Goal: Ask a question: Seek information or help from site administrators or community

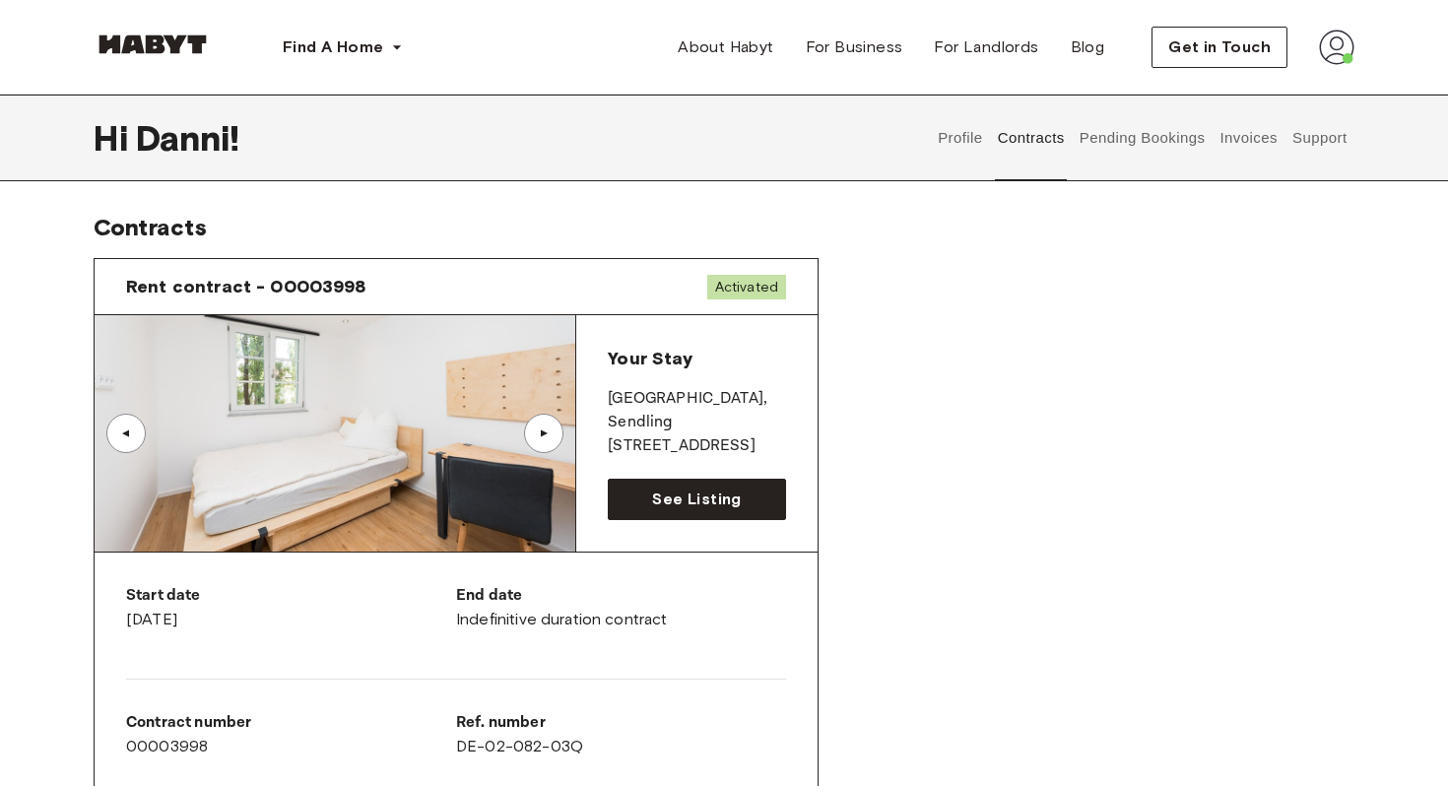
click at [1324, 143] on button "Support" at bounding box center [1320, 138] width 60 height 87
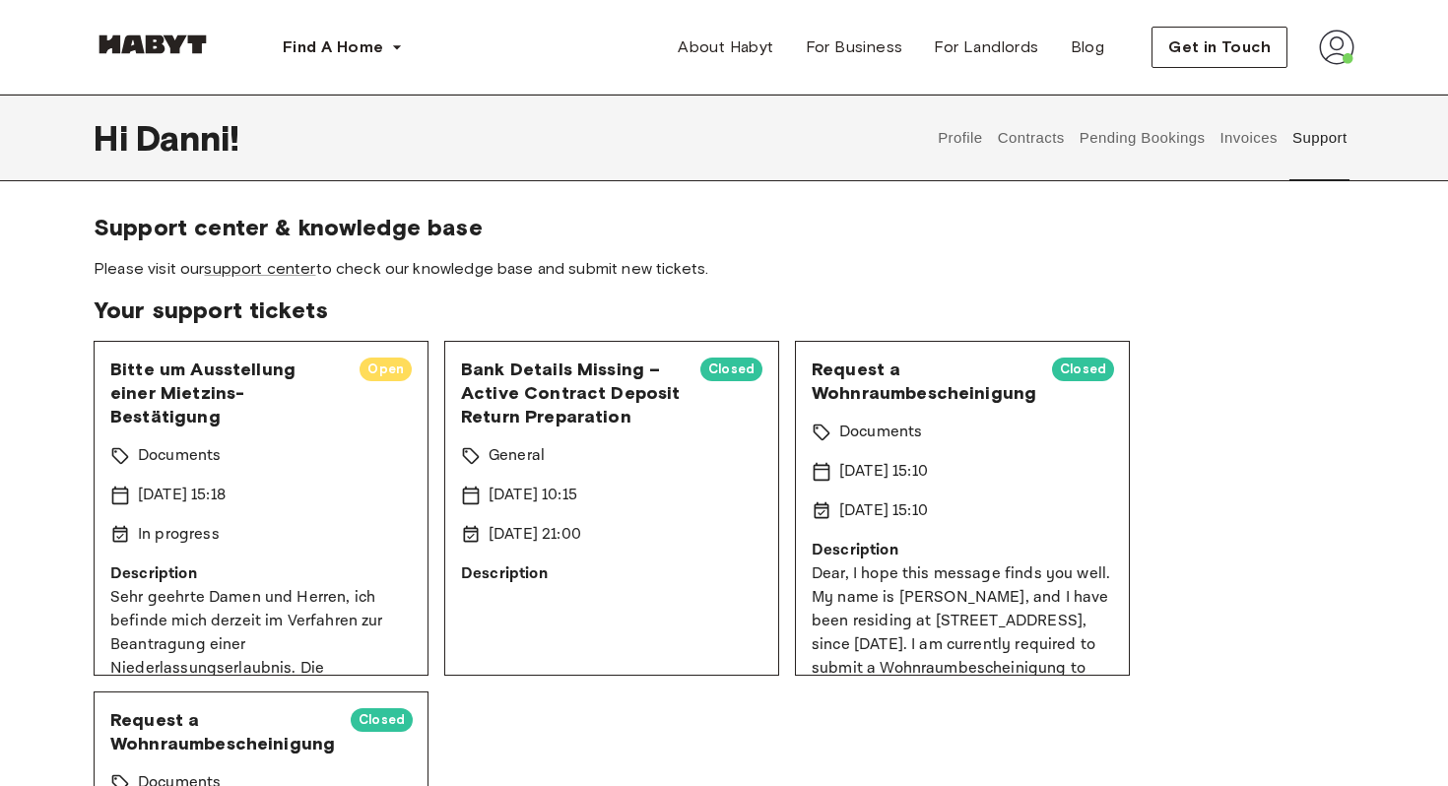
click at [340, 450] on div "Bitte um Ausstellung einer Mietzins-Bestätigung Open Documents 26 Aug 2025 15:1…" at bounding box center [261, 508] width 335 height 335
click at [343, 563] on p "Description" at bounding box center [261, 575] width 302 height 24
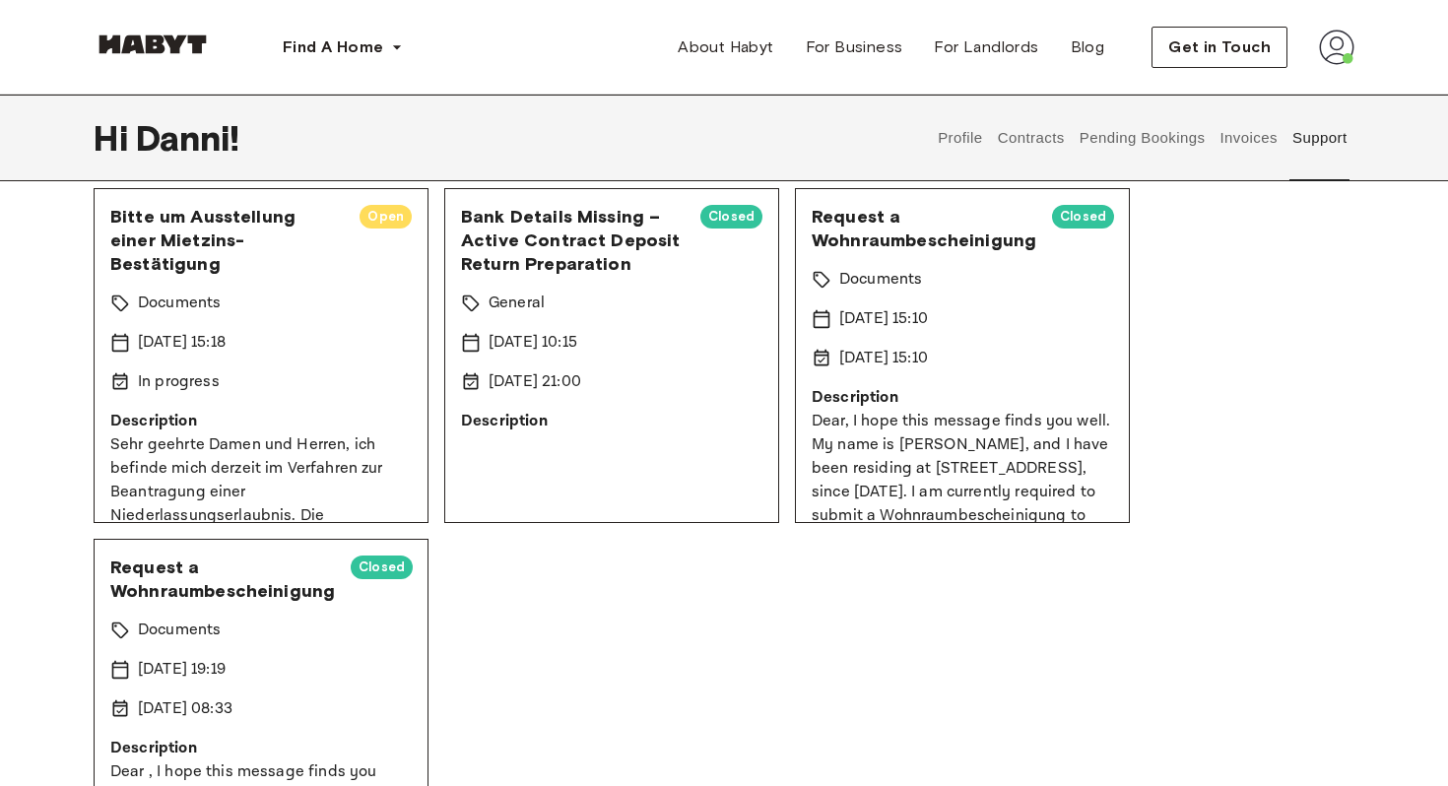
click at [266, 331] on div "[DATE] 15:18" at bounding box center [261, 343] width 302 height 24
click at [385, 213] on span "Open" at bounding box center [386, 217] width 52 height 20
click at [286, 331] on div "[DATE] 15:18" at bounding box center [261, 343] width 302 height 24
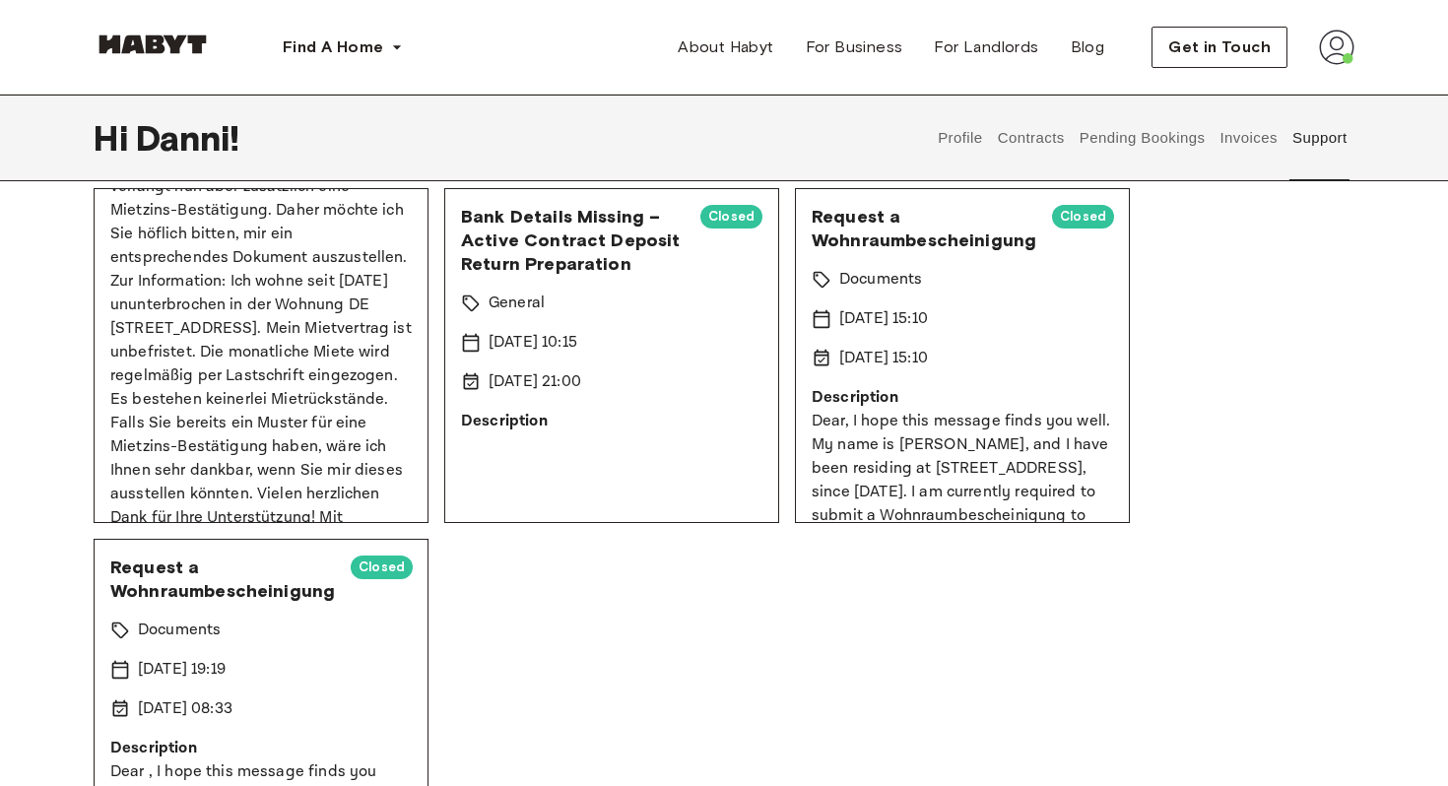
click at [283, 404] on p "Sehr geehrte Damen und Herren, ich befinde mich derzeit im Verfahren zur Beantr…" at bounding box center [261, 282] width 302 height 544
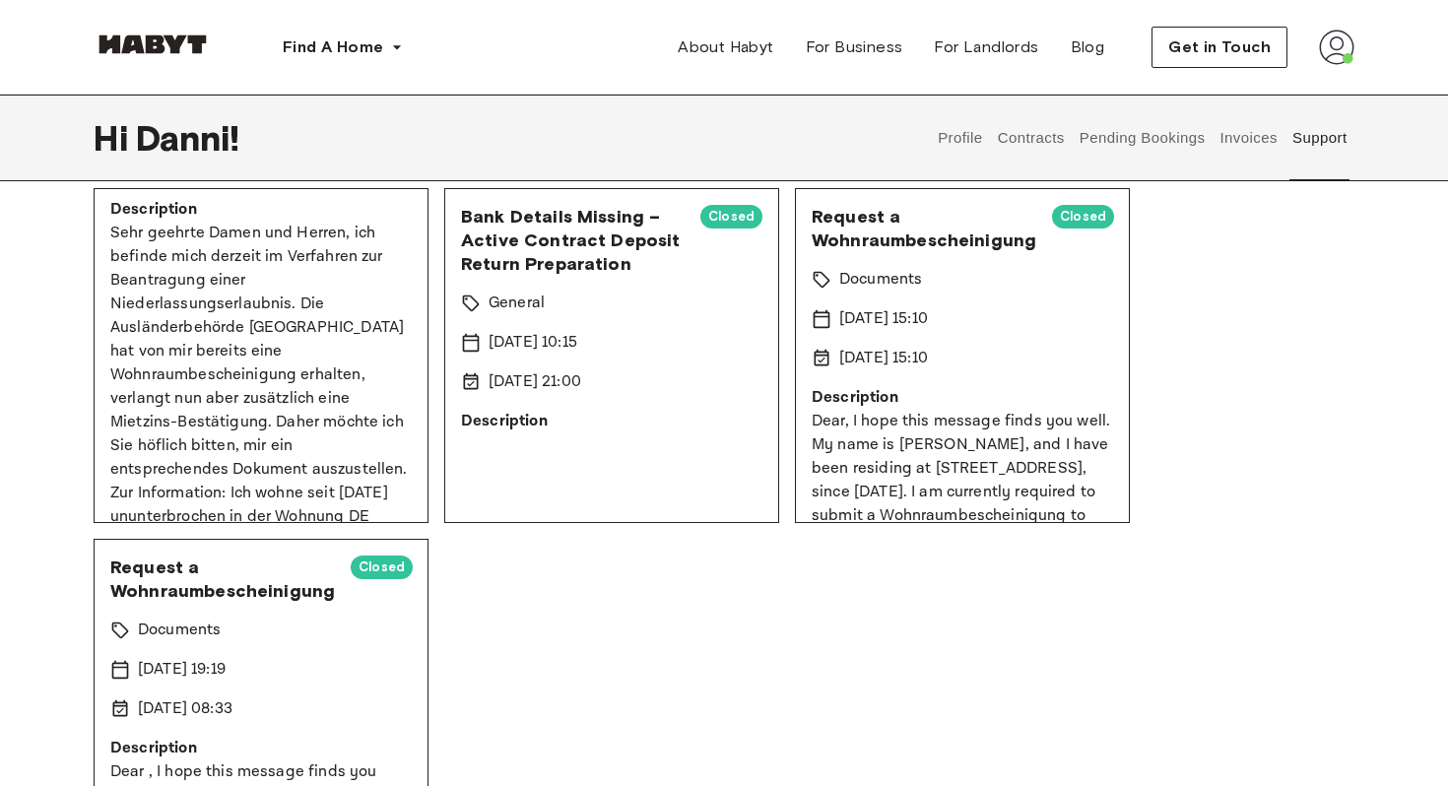
scroll to position [0, 0]
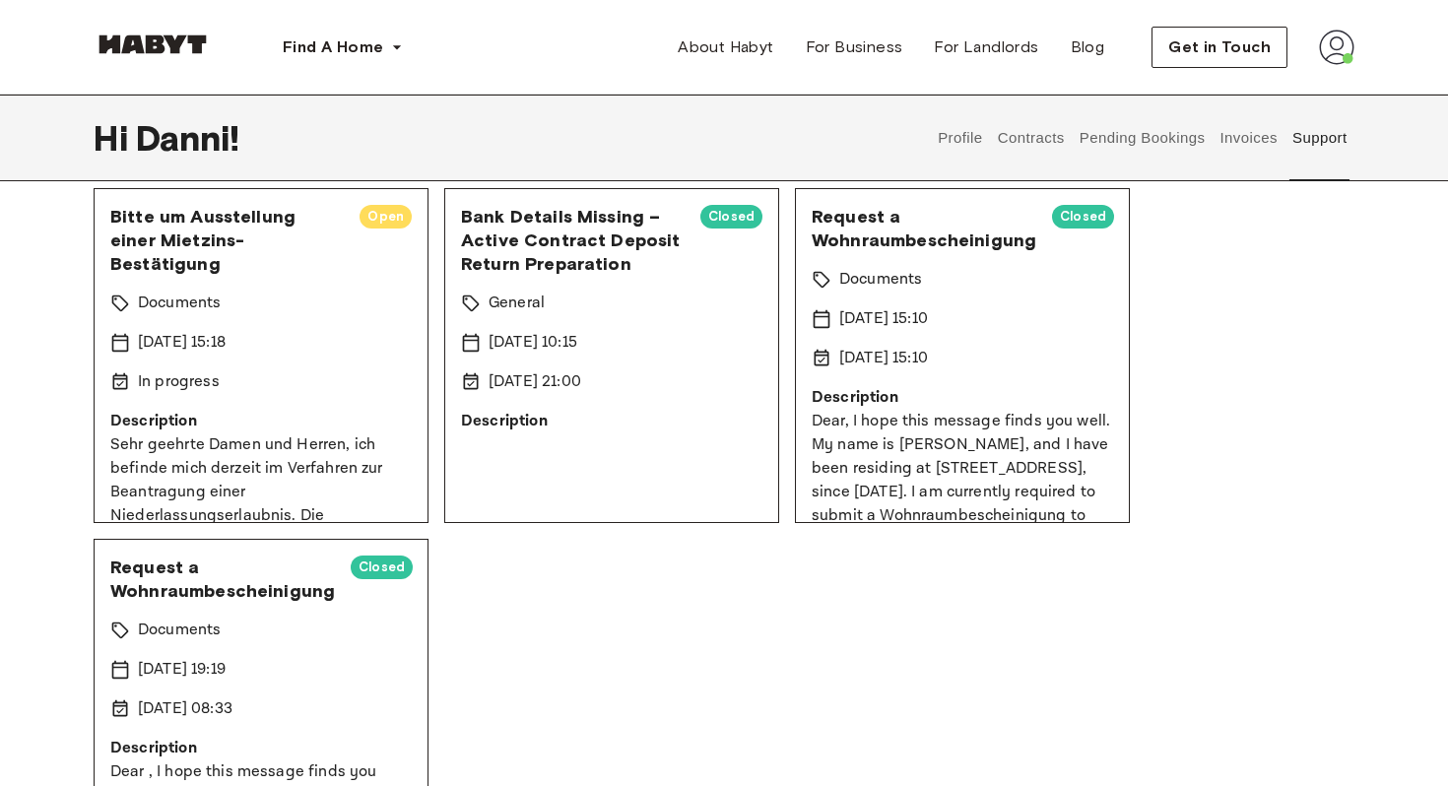
click at [221, 370] on div "In progress" at bounding box center [261, 382] width 302 height 24
click at [196, 370] on p "In progress" at bounding box center [179, 382] width 82 height 24
click at [1230, 35] on span "Get in Touch" at bounding box center [1220, 47] width 102 height 24
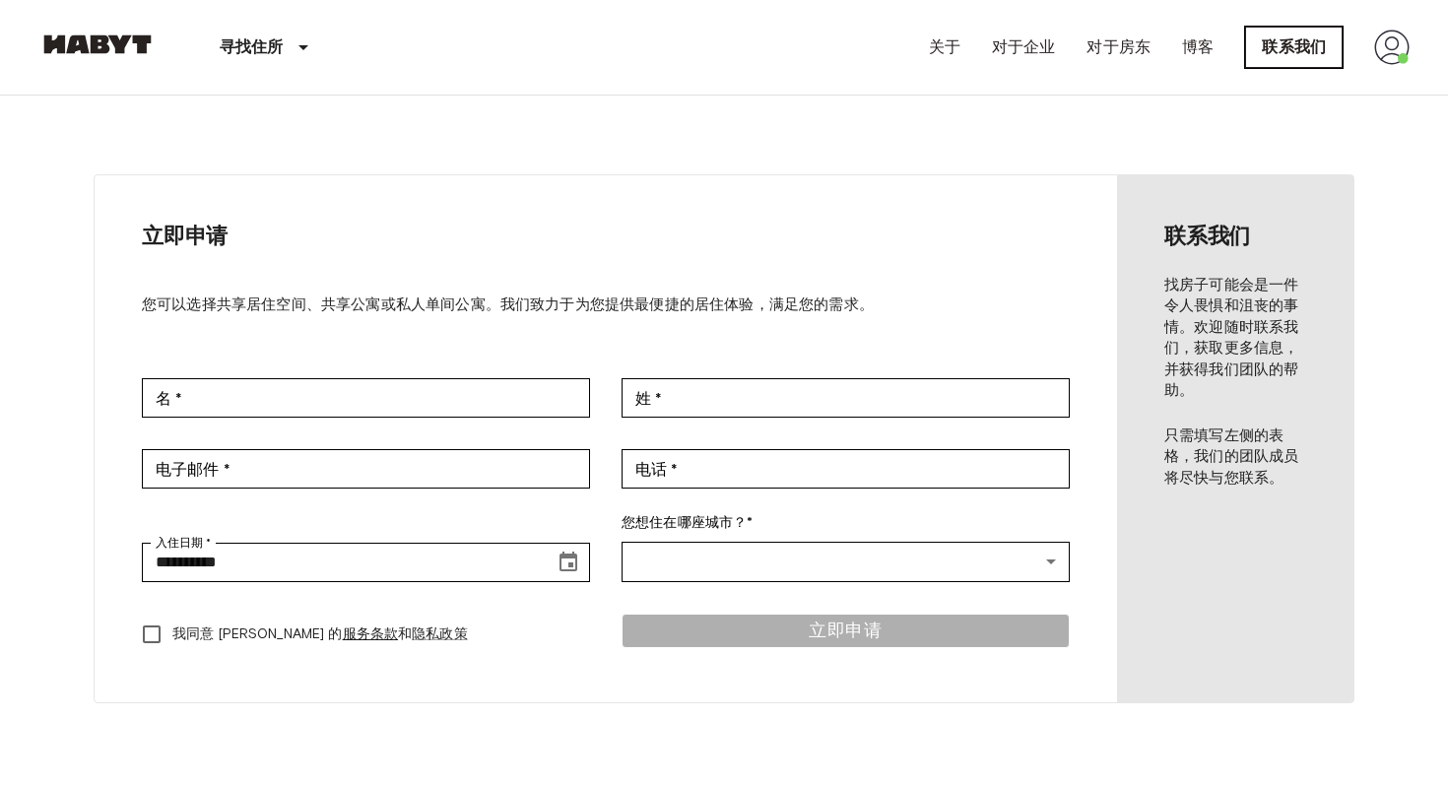
click at [1319, 53] on font "联系我们" at bounding box center [1294, 46] width 64 height 19
click at [1392, 52] on img at bounding box center [1392, 47] width 35 height 35
click at [1318, 86] on li "轮廓" at bounding box center [1334, 83] width 197 height 36
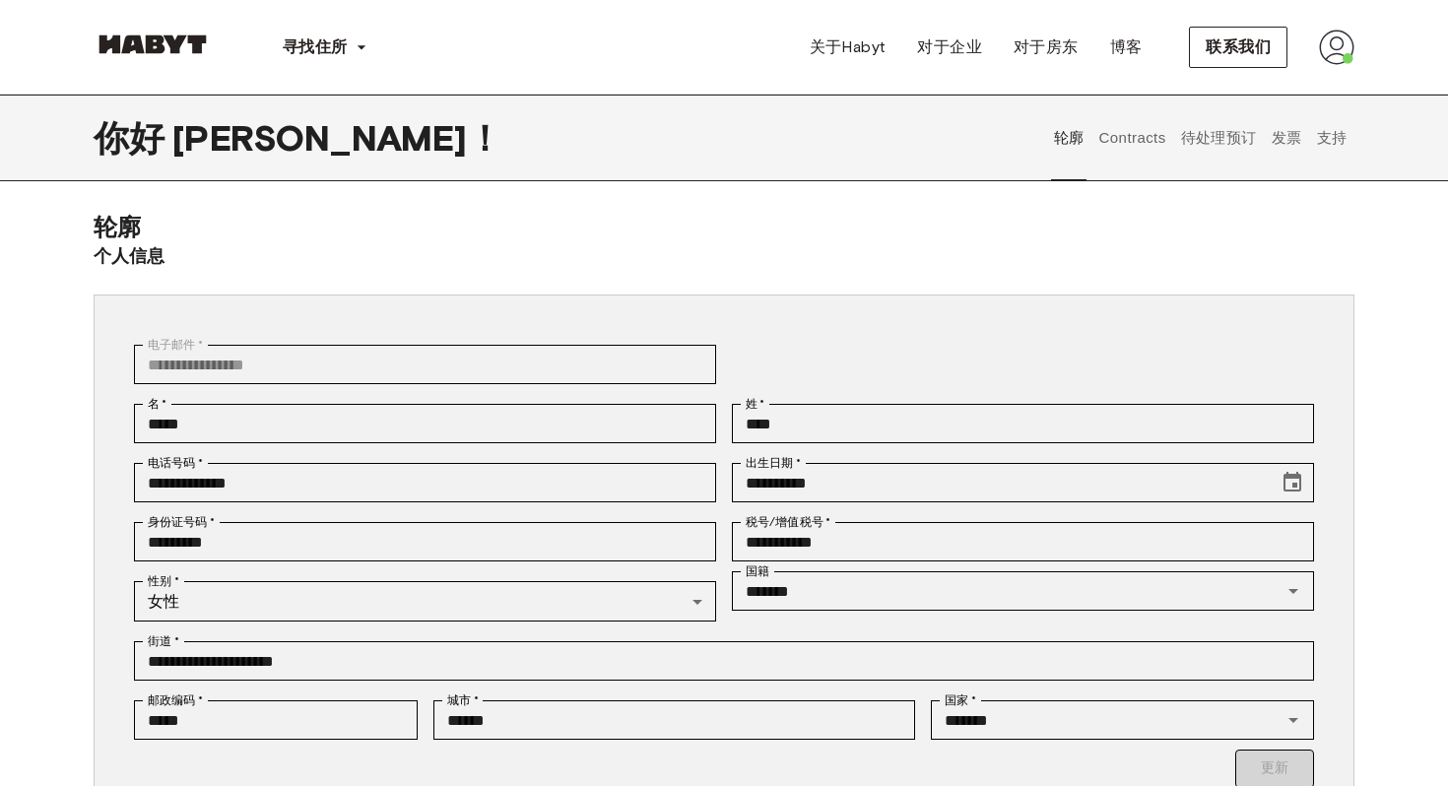
click at [1228, 139] on font "待处理预订" at bounding box center [1219, 138] width 76 height 18
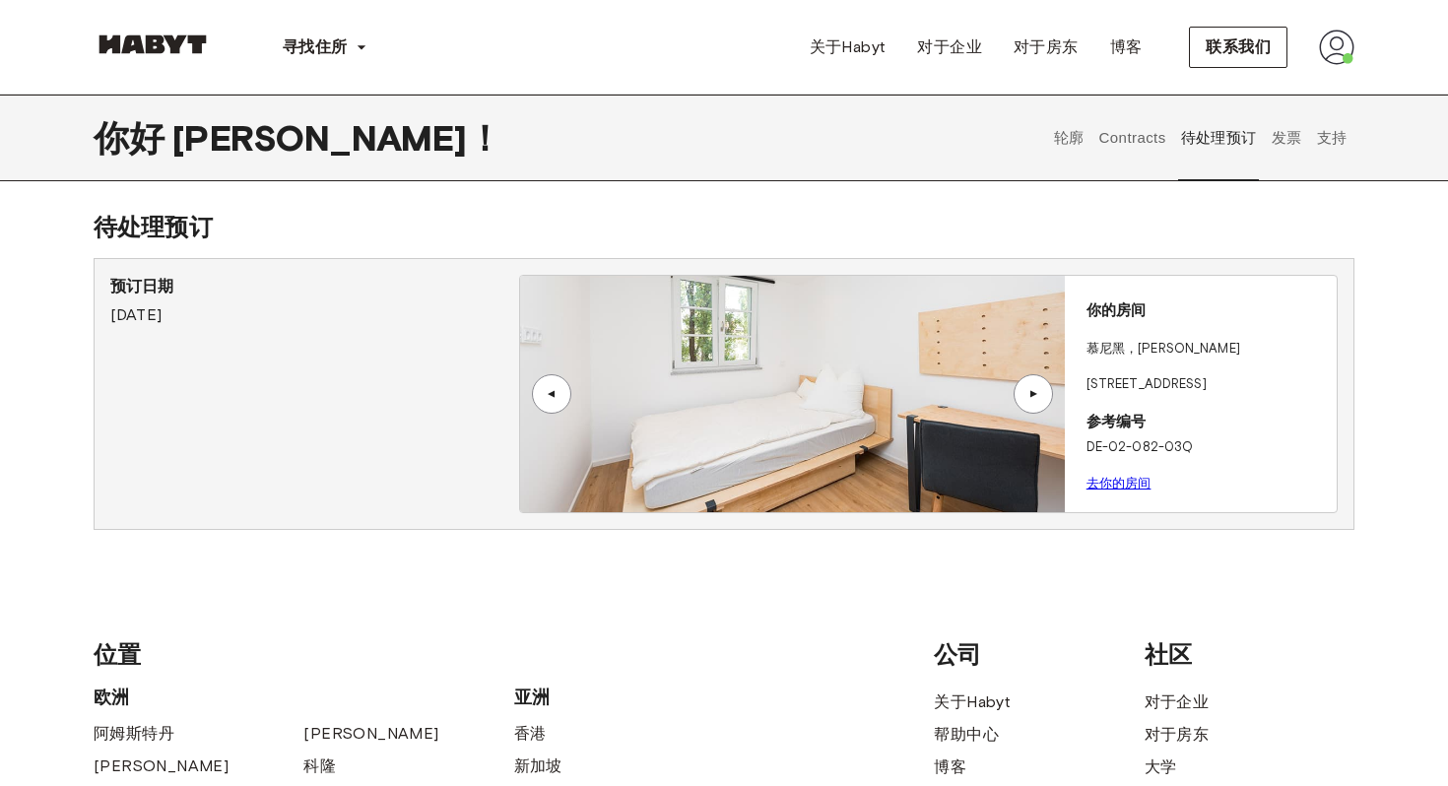
click at [1126, 136] on button "Contracts" at bounding box center [1133, 138] width 72 height 87
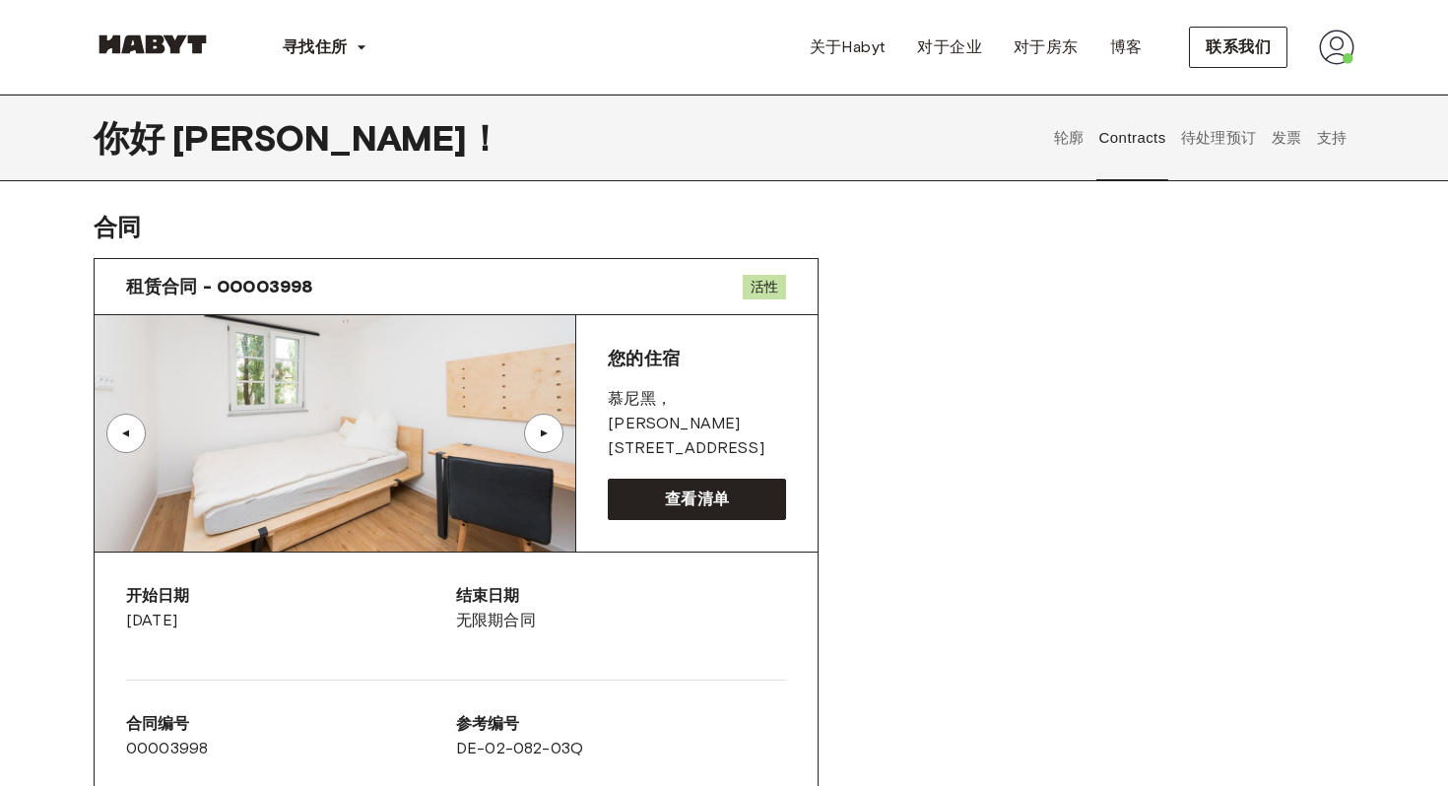
click at [1289, 146] on font "发票" at bounding box center [1287, 138] width 31 height 18
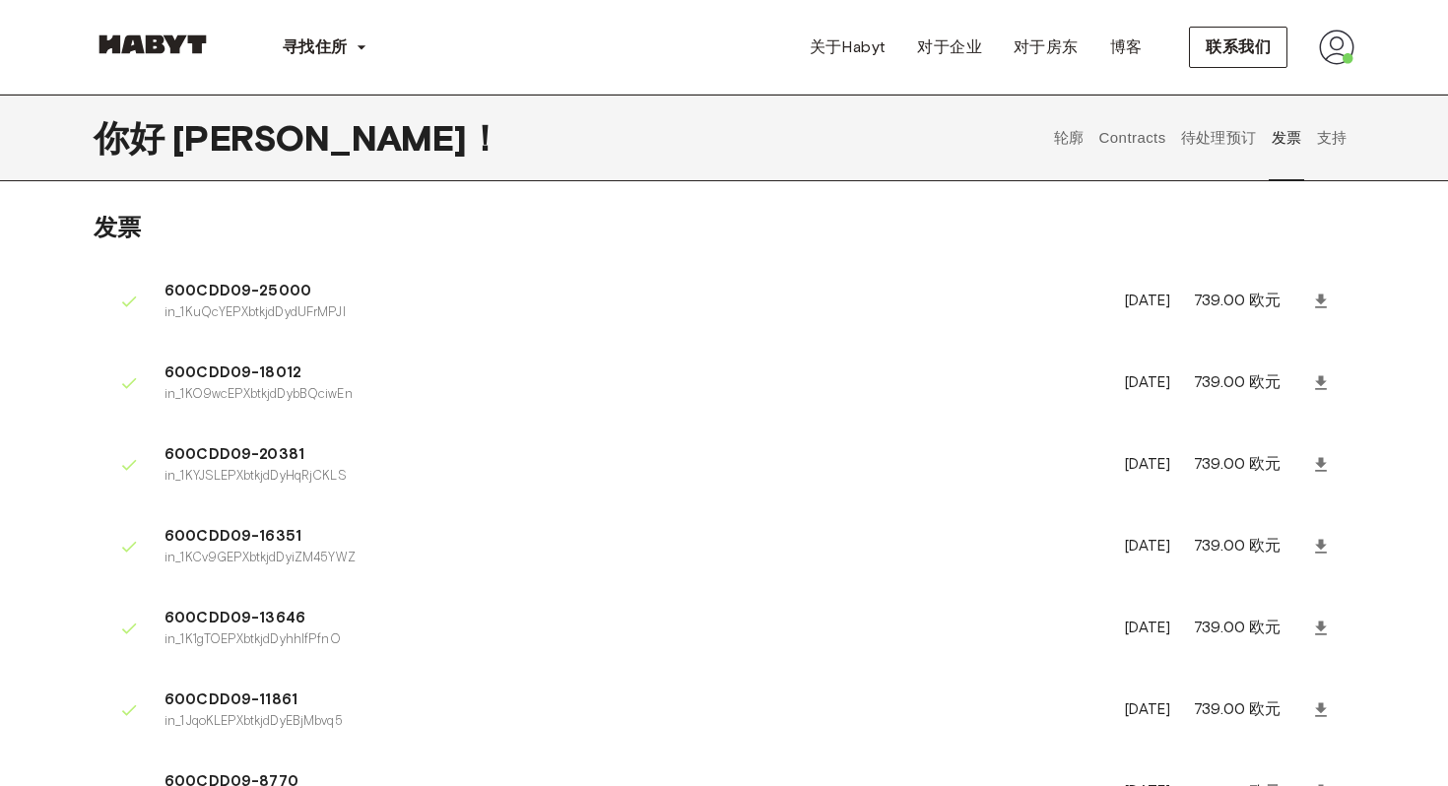
click at [1335, 146] on font "支持" at bounding box center [1332, 138] width 31 height 18
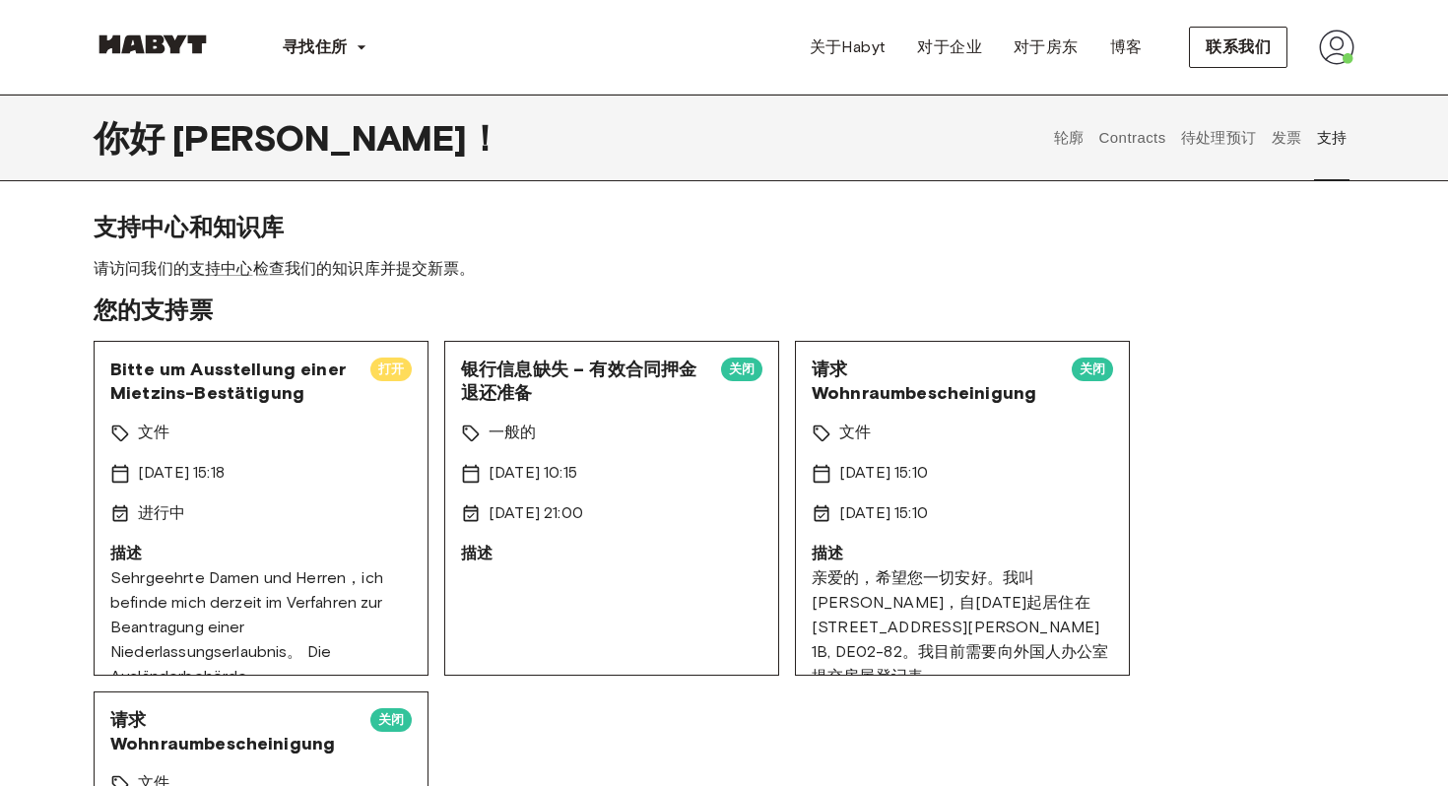
click at [225, 485] on p "[DATE] 15:18" at bounding box center [181, 473] width 87 height 25
click at [224, 266] on font "支持中心" at bounding box center [221, 268] width 64 height 19
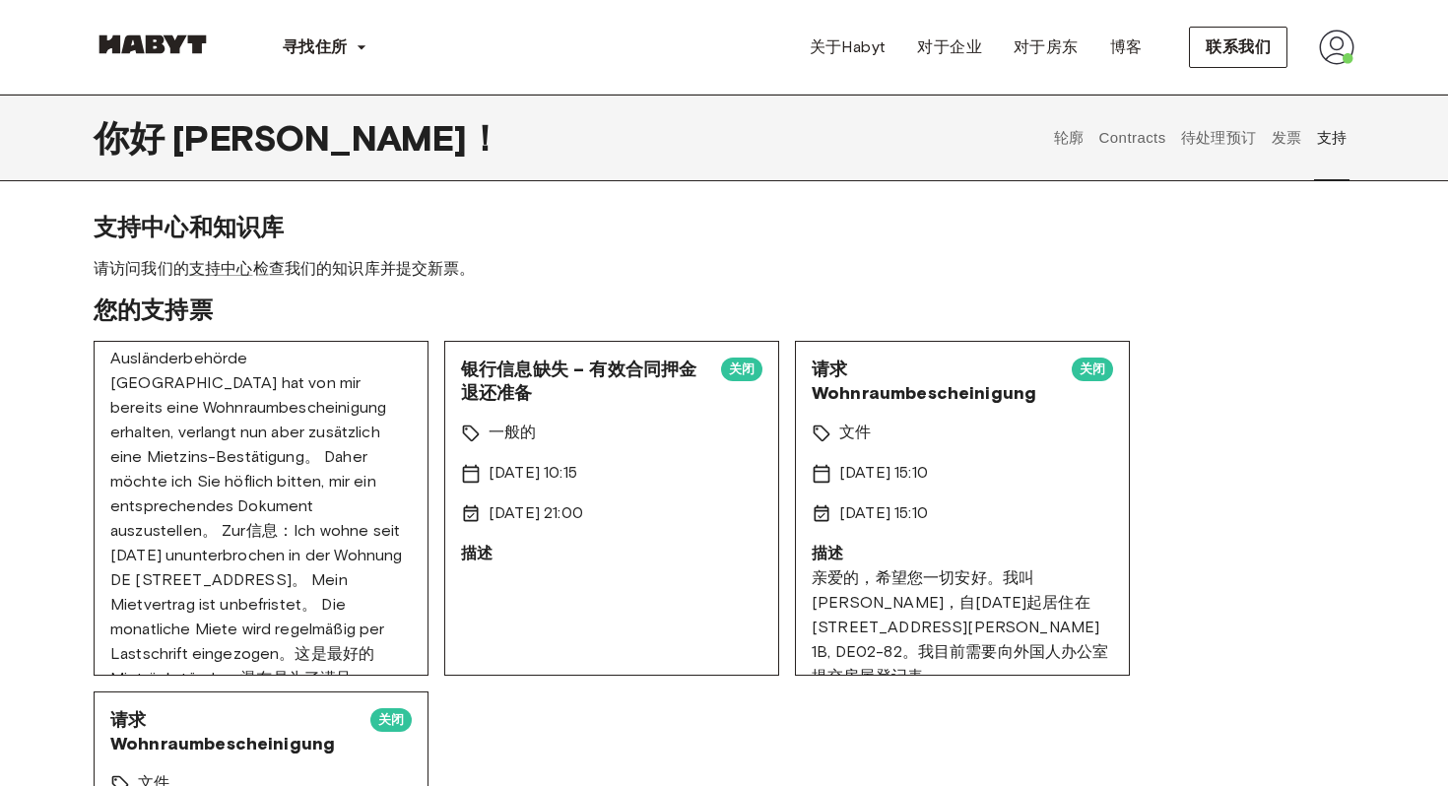
scroll to position [425, 0]
